Goal: Register for event/course

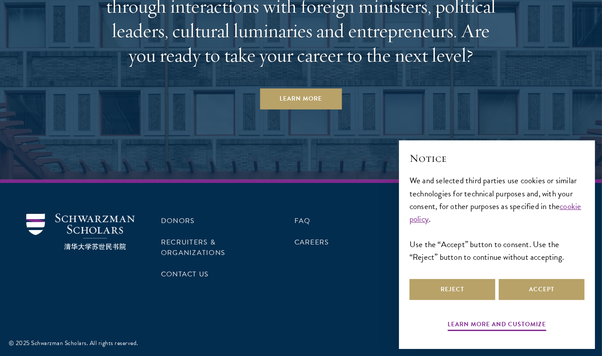
scroll to position [2680, 0]
click at [193, 272] on link "Contact Us" at bounding box center [185, 274] width 48 height 11
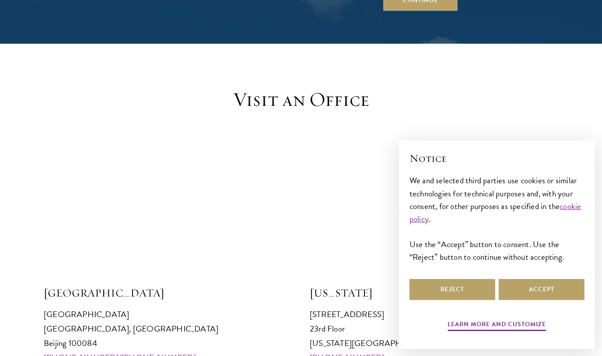
scroll to position [513, 0]
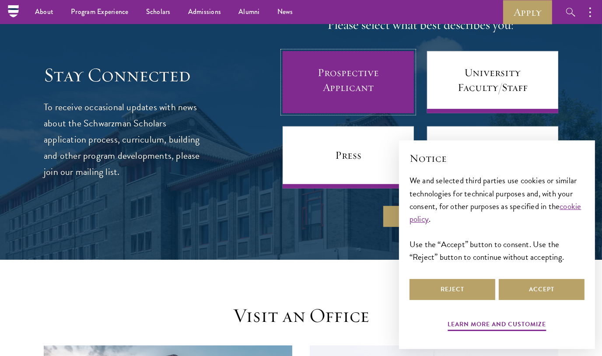
click at [354, 70] on link "Prospective Applicant" at bounding box center [348, 82] width 131 height 62
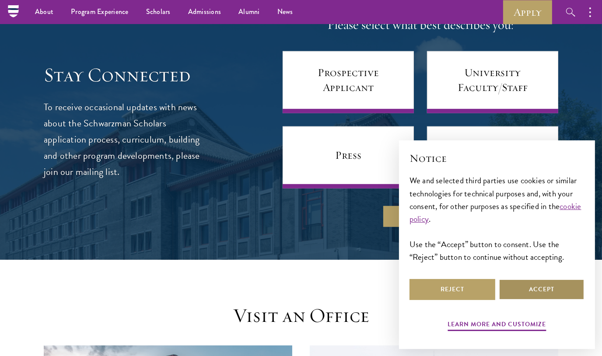
click at [513, 281] on button "Accept" at bounding box center [542, 289] width 86 height 21
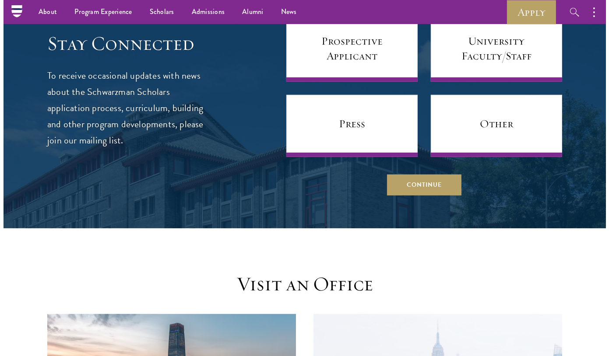
scroll to position [489, 0]
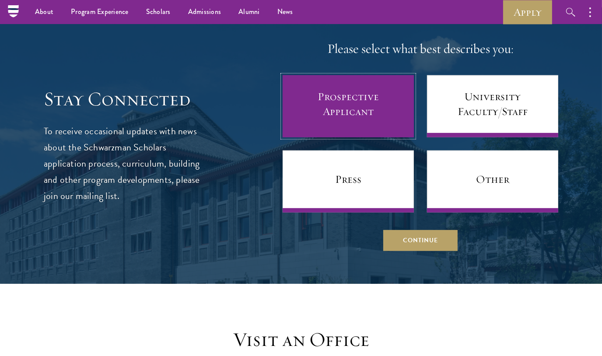
click at [338, 116] on link "Prospective Applicant" at bounding box center [348, 106] width 131 height 62
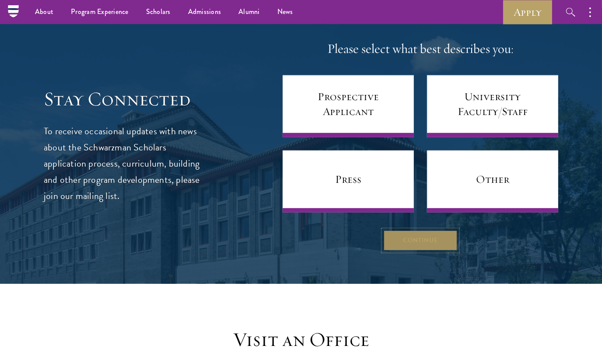
click at [427, 238] on button "Continue" at bounding box center [420, 240] width 74 height 21
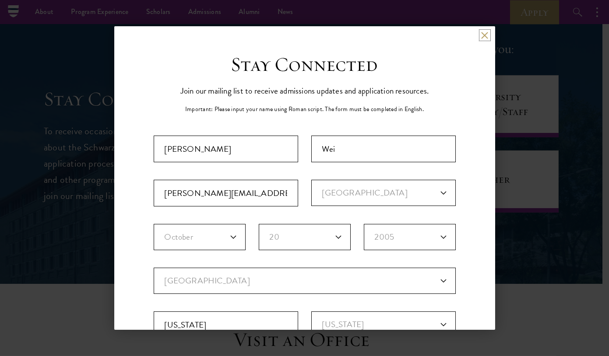
scroll to position [65, 0]
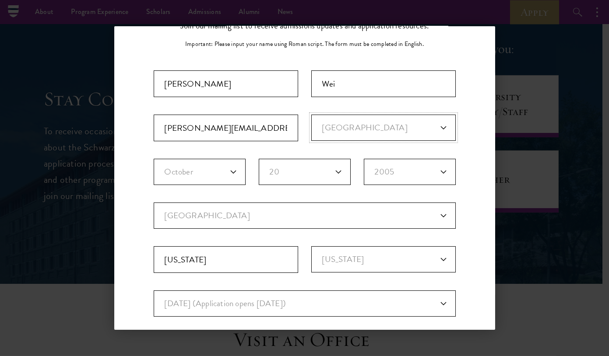
click at [342, 129] on select "Primary Citizenship* [GEOGRAPHIC_DATA] [DEMOGRAPHIC_DATA] [DEMOGRAPHIC_DATA] [D…" at bounding box center [383, 128] width 144 height 26
click at [297, 146] on div "Important: The form must be completed in English. [PERSON_NAME] [PERSON_NAME][E…" at bounding box center [305, 240] width 302 height 340
click at [243, 218] on select "Current Country [GEOGRAPHIC_DATA] [GEOGRAPHIC_DATA] [GEOGRAPHIC_DATA] [GEOGRAPH…" at bounding box center [305, 216] width 302 height 26
select select "US"
click at [154, 203] on select "Current Country [GEOGRAPHIC_DATA] [GEOGRAPHIC_DATA] [GEOGRAPHIC_DATA] [GEOGRAPH…" at bounding box center [305, 216] width 302 height 26
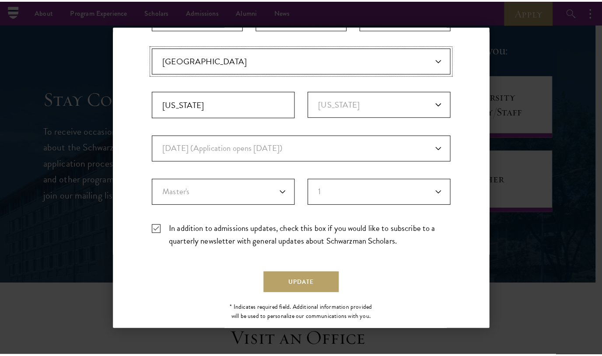
scroll to position [0, 0]
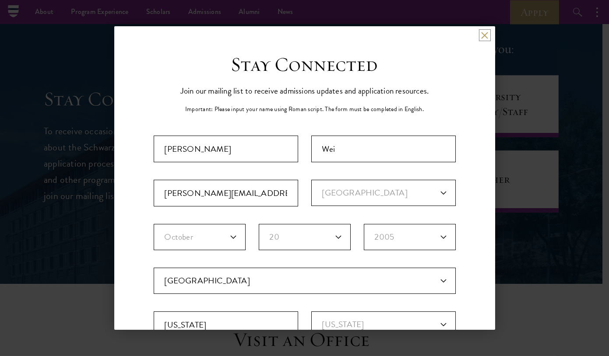
click at [481, 35] on button at bounding box center [484, 35] width 7 height 7
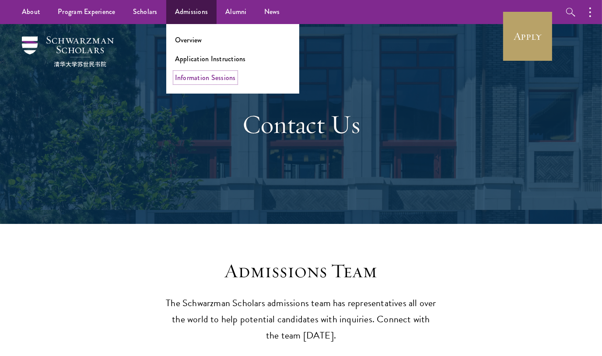
click at [195, 78] on link "Information Sessions" at bounding box center [205, 78] width 61 height 10
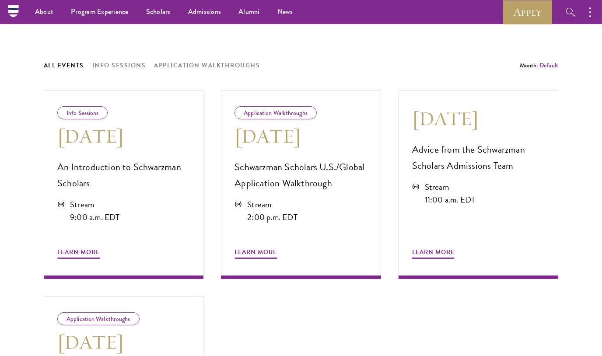
scroll to position [424, 0]
click at [184, 56] on div "About Our Virtual Info Sessions Register for our upcoming Info Sessions to lear…" at bounding box center [301, 242] width 515 height 884
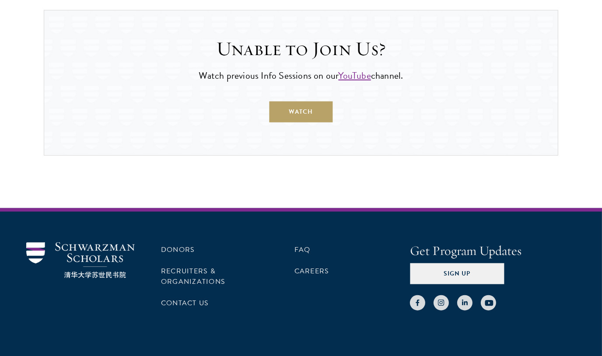
scroll to position [997, 0]
